Goal: Register for event/course

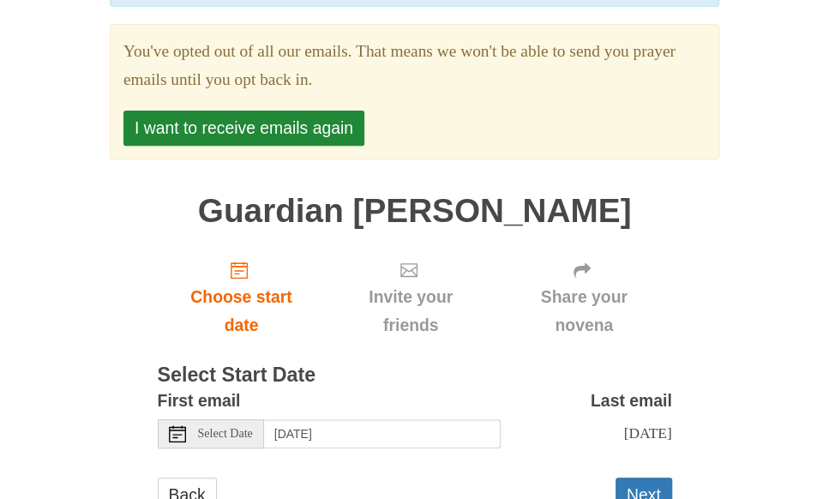
scroll to position [245, 0]
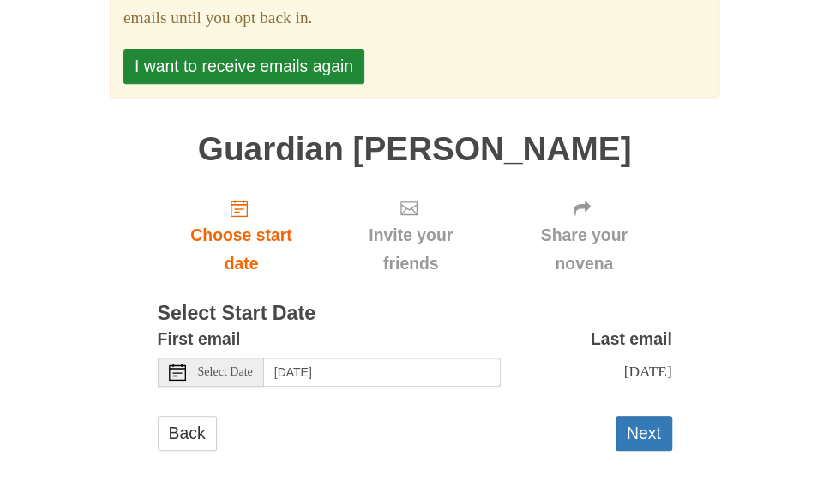
click at [247, 369] on span "Select Date" at bounding box center [225, 372] width 55 height 12
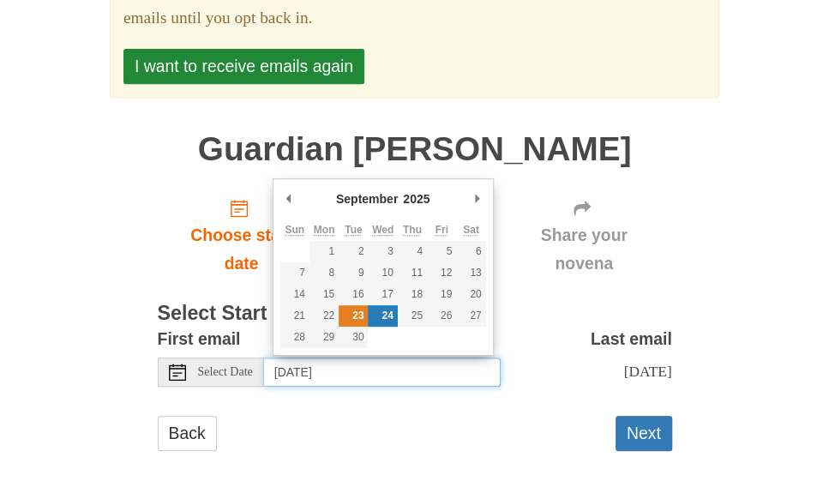
type input "[DATE]"
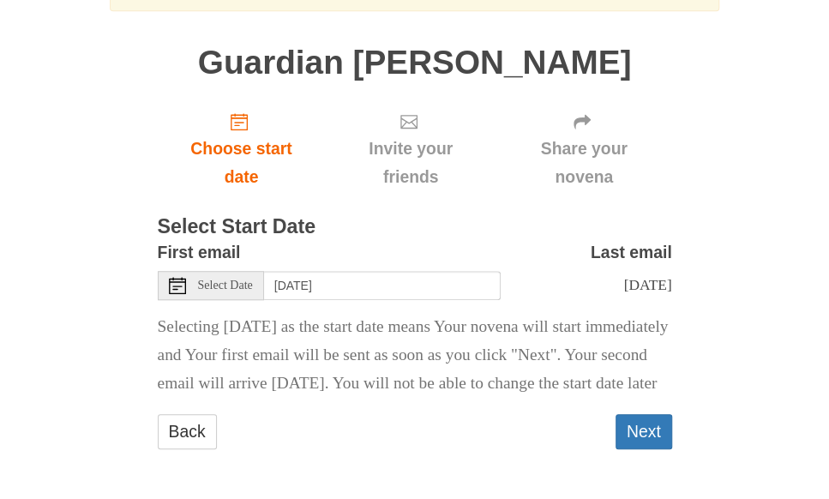
scroll to position [337, 0]
click at [638, 449] on button "Next" at bounding box center [644, 431] width 57 height 35
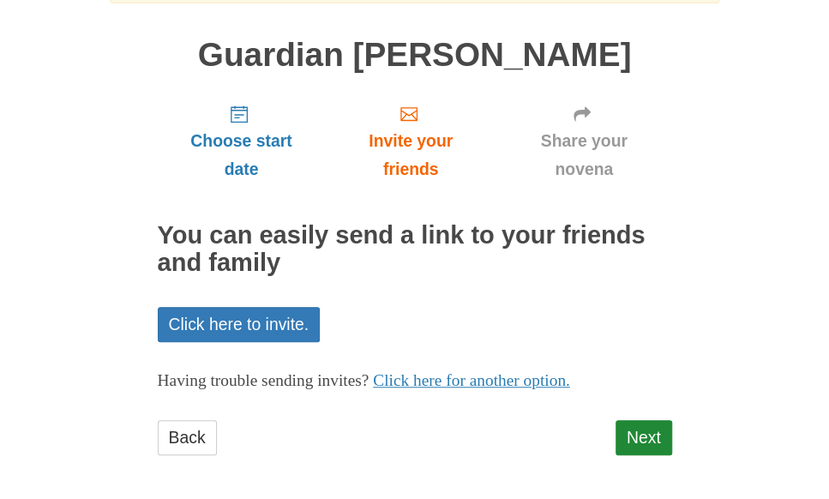
scroll to position [245, 0]
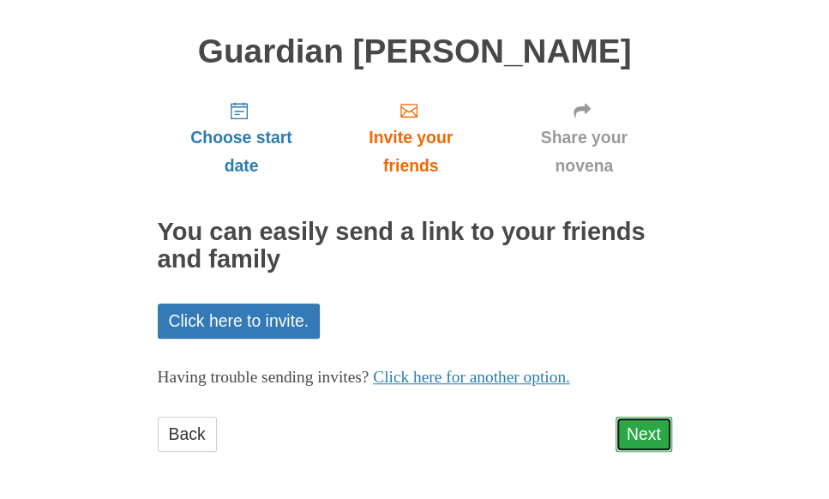
click at [641, 427] on link "Next" at bounding box center [644, 434] width 57 height 35
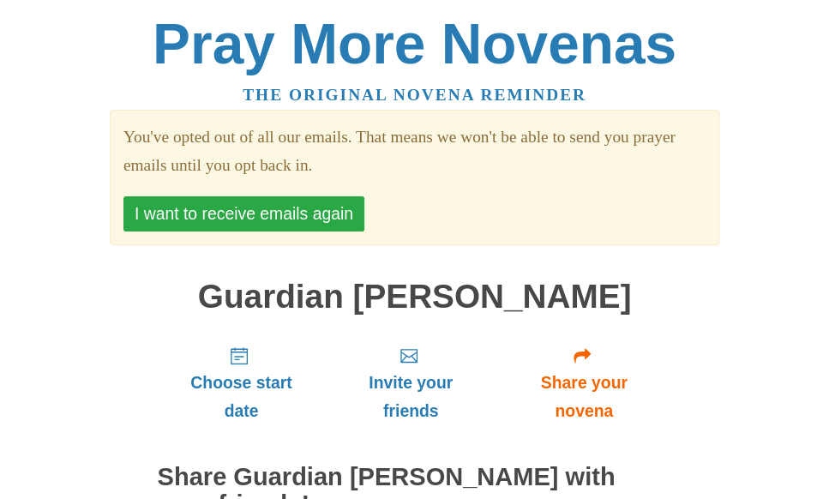
click at [223, 217] on button "I want to receive emails again" at bounding box center [243, 213] width 241 height 35
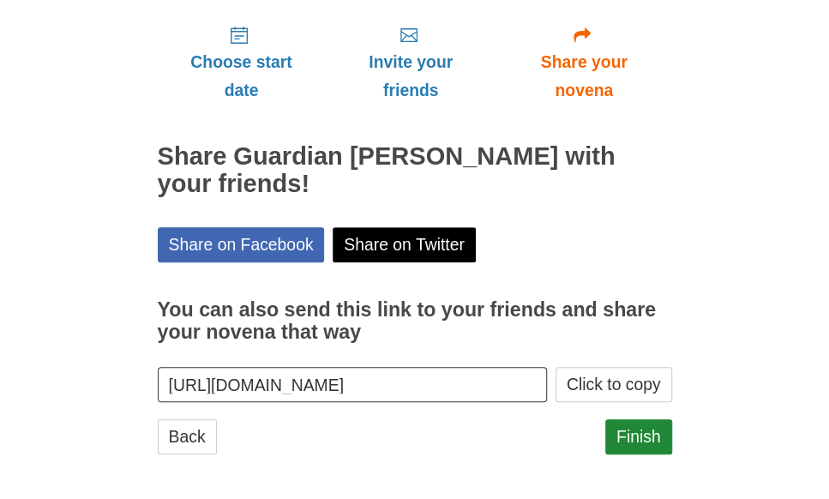
scroll to position [268, 0]
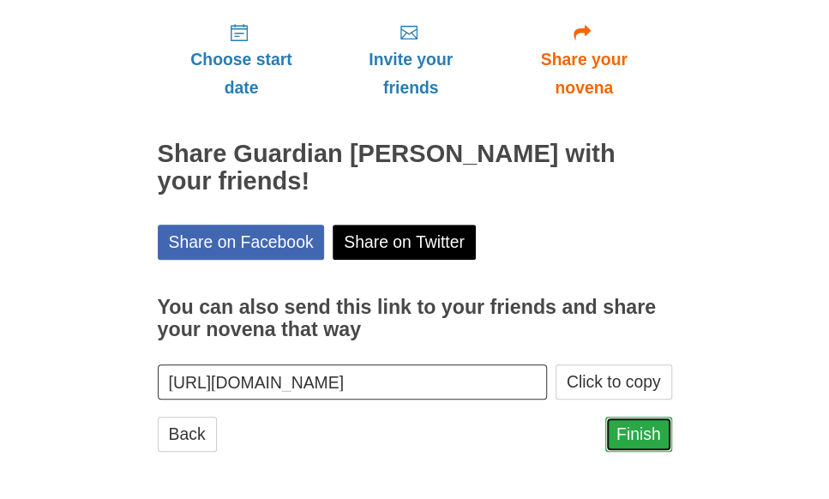
click at [648, 433] on link "Finish" at bounding box center [638, 434] width 67 height 35
